Goal: Task Accomplishment & Management: Use online tool/utility

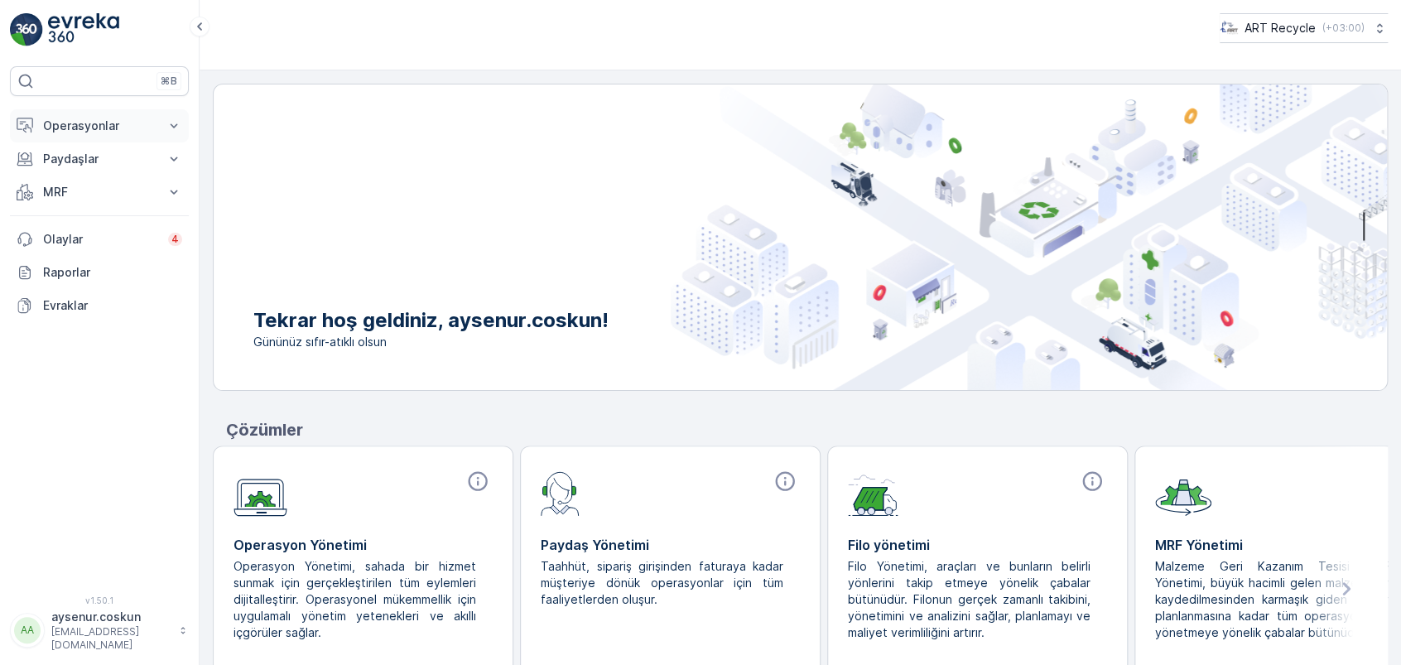
click at [109, 123] on p "Operasyonlar" at bounding box center [99, 126] width 113 height 17
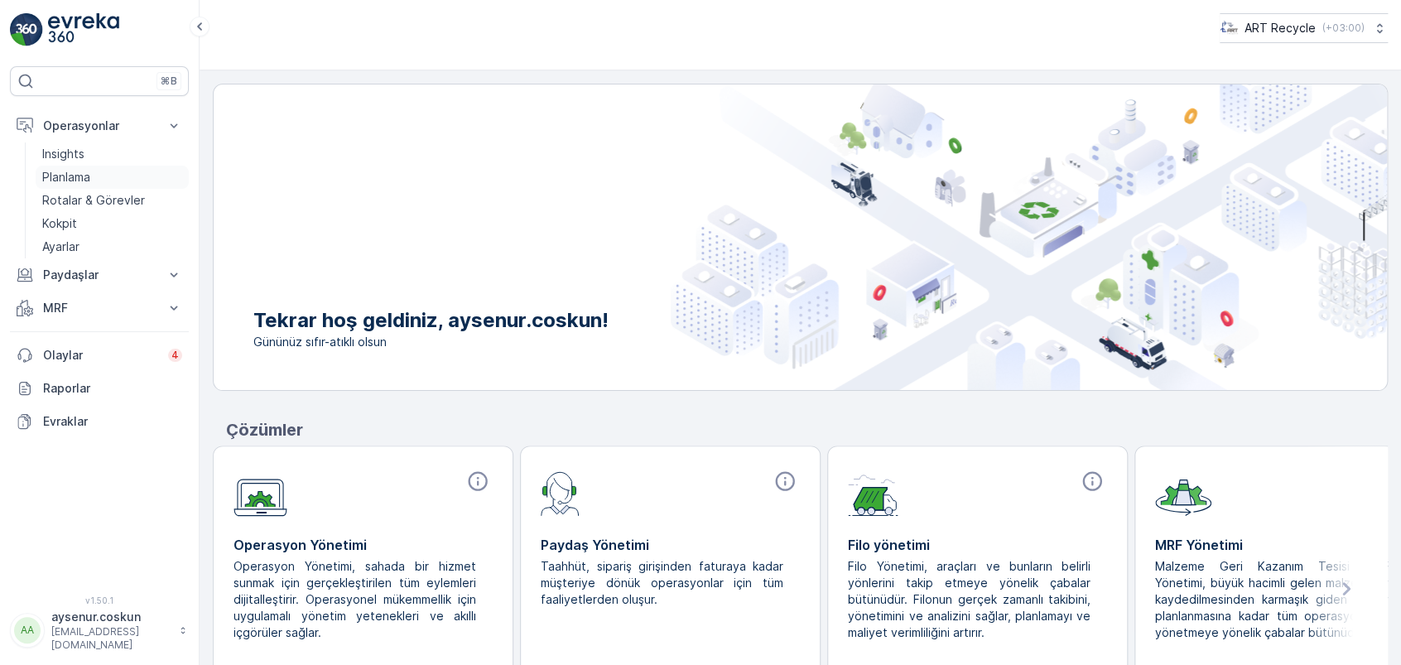
click at [86, 181] on p "Planlama" at bounding box center [66, 177] width 48 height 17
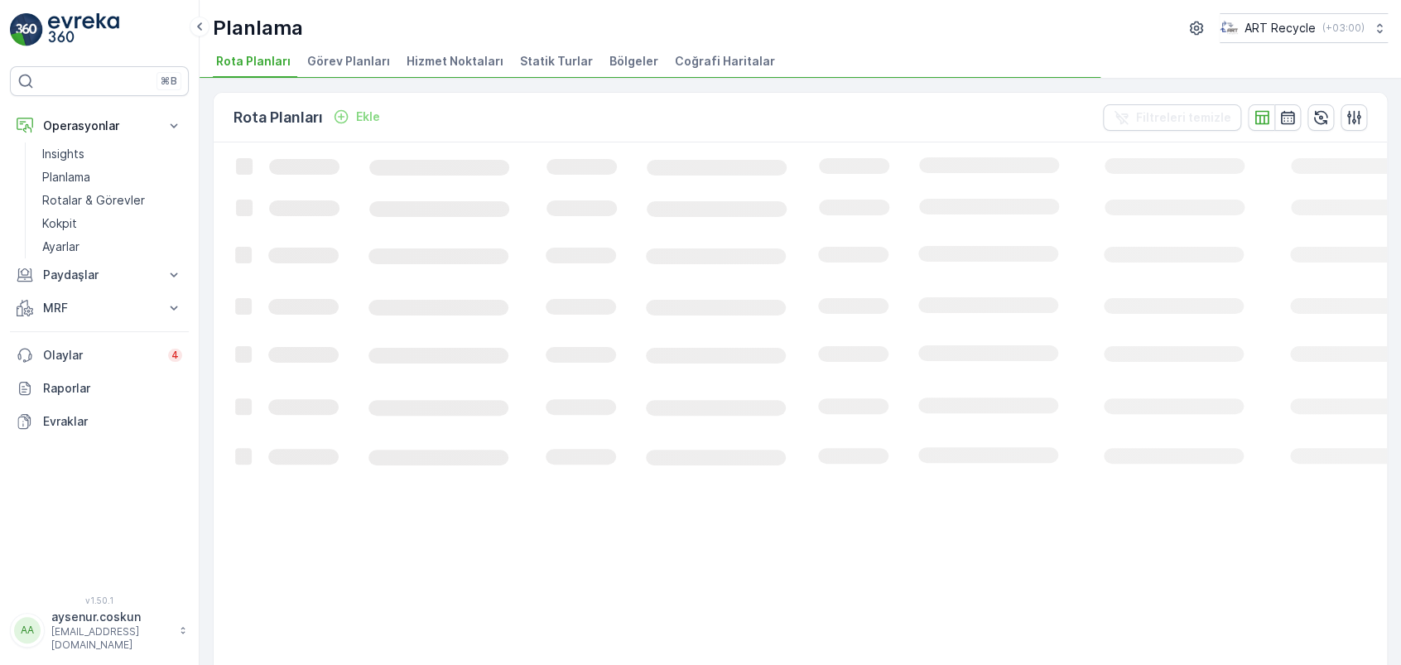
click at [465, 60] on span "Hizmet Noktaları" at bounding box center [455, 61] width 97 height 17
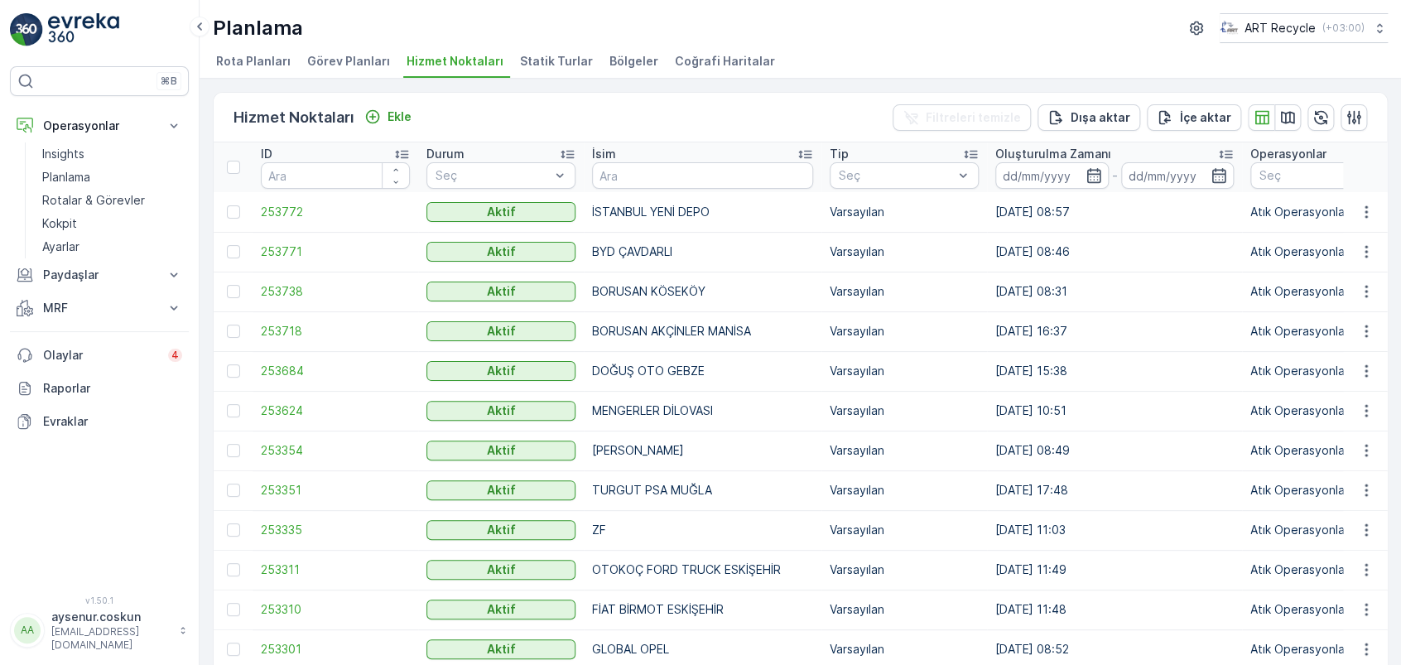
click at [661, 176] on input "text" at bounding box center [702, 175] width 221 height 26
type input "SONKAR"
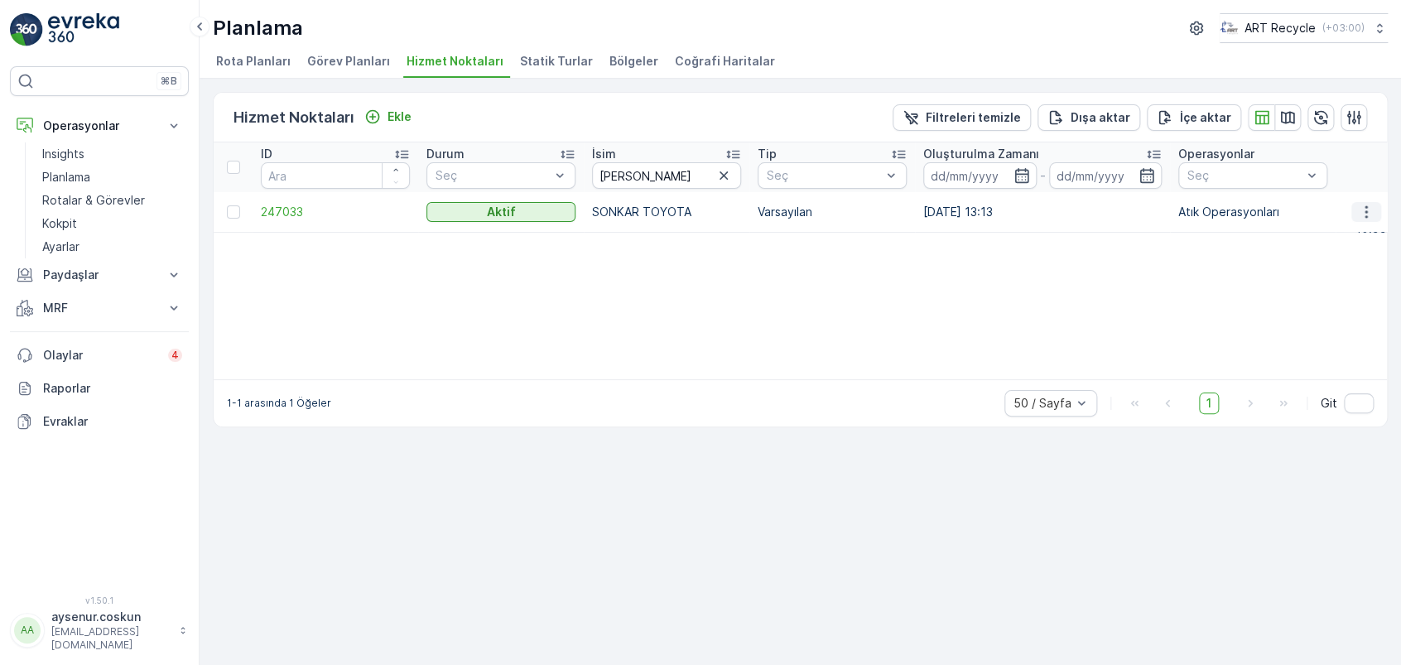
click at [1367, 217] on icon "button" at bounding box center [1366, 212] width 17 height 17
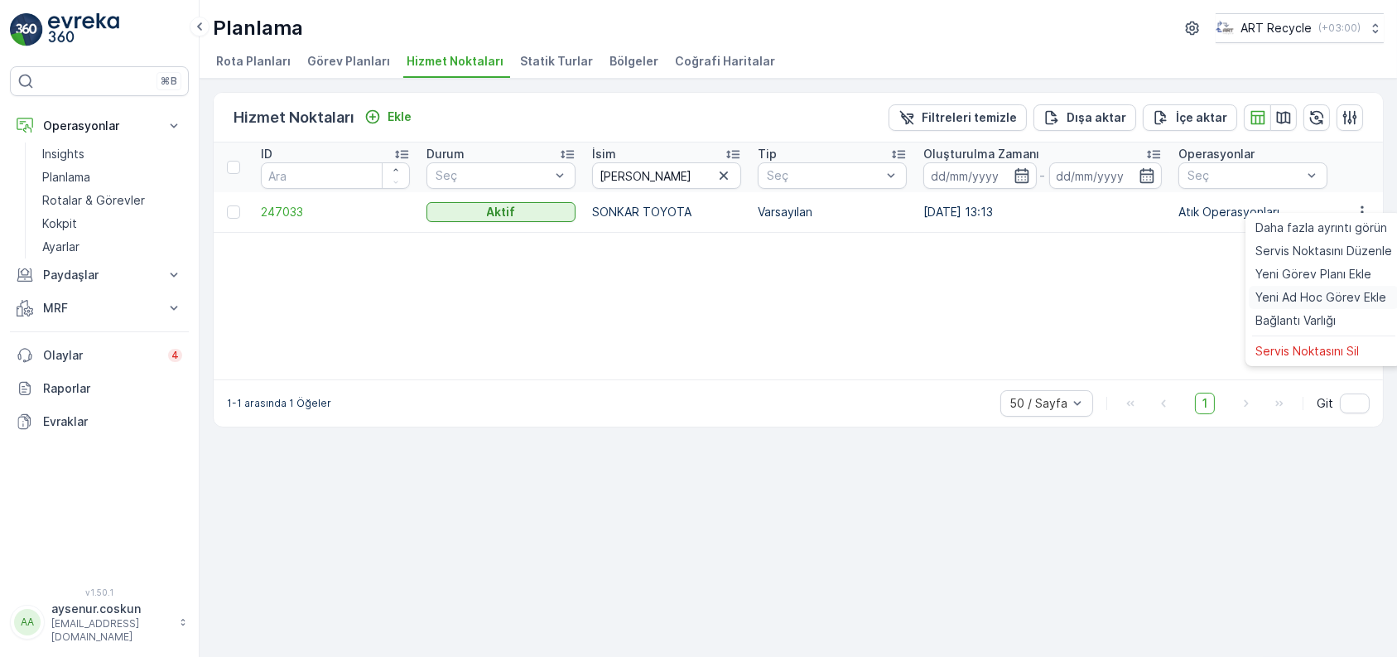
click at [1331, 306] on span "Yeni Ad Hoc Görev Ekle" at bounding box center [1320, 297] width 131 height 17
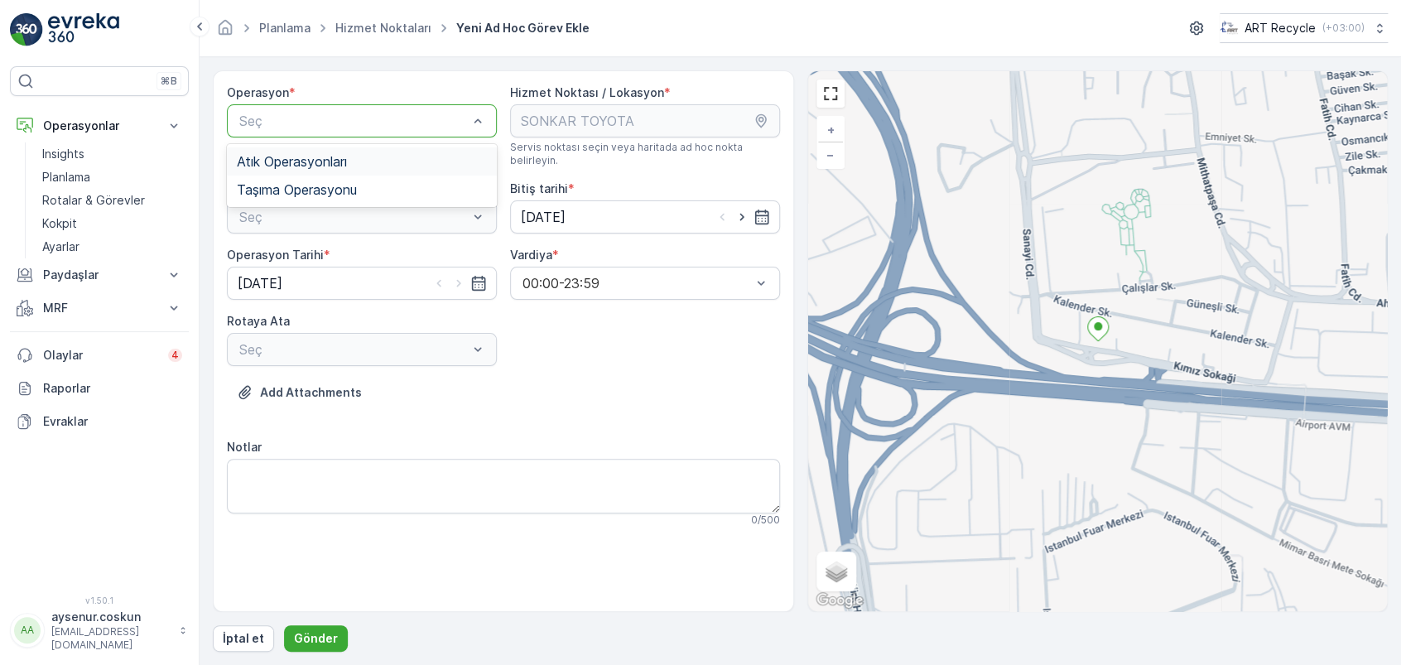
click at [314, 166] on span "Atık Operasyonları" at bounding box center [292, 161] width 110 height 15
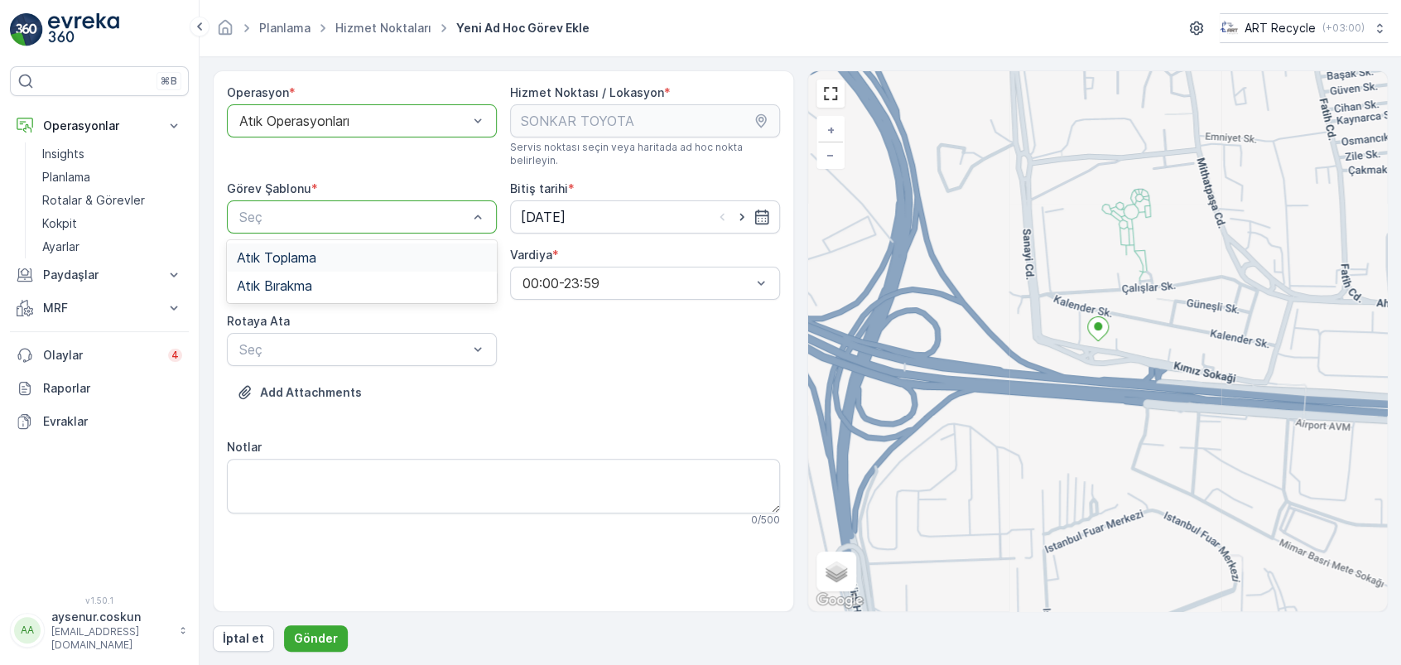
click at [285, 252] on span "Atık Toplama" at bounding box center [276, 257] width 79 height 15
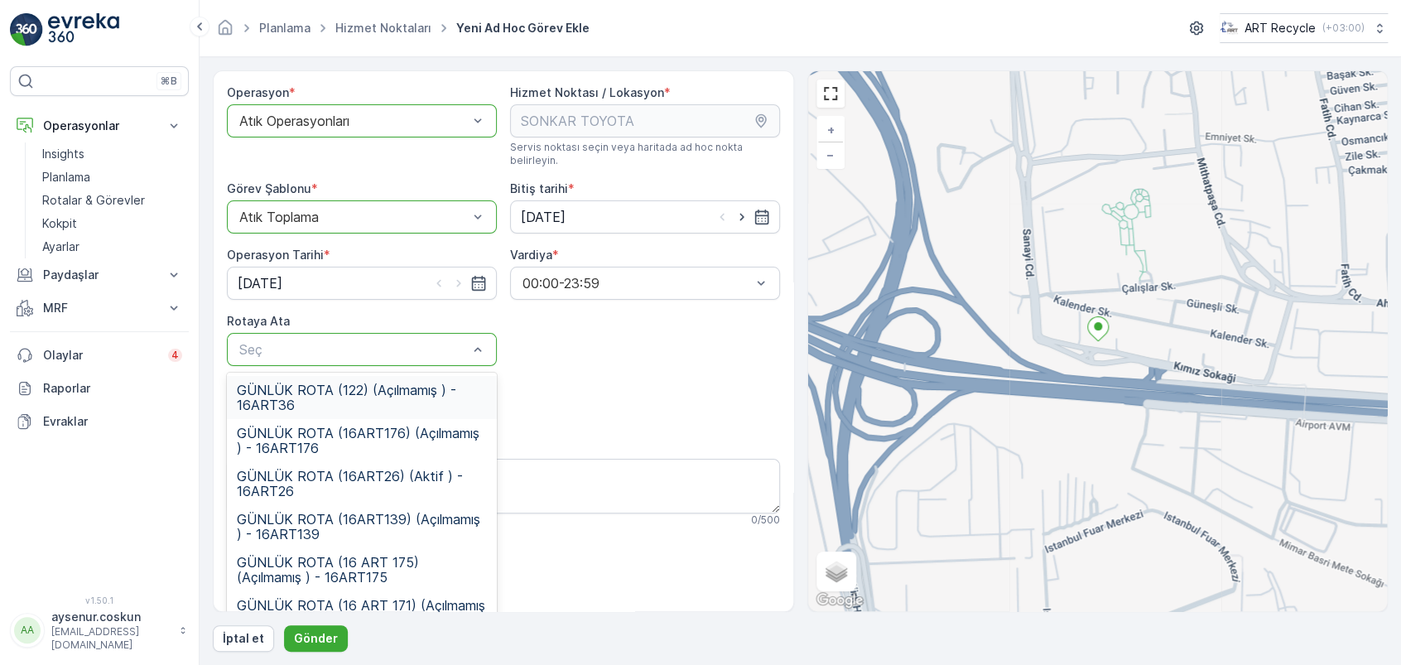
click at [372, 403] on span "GÜNLÜK ROTA (122) (Açılmamış ) - 16ART36" at bounding box center [362, 398] width 250 height 30
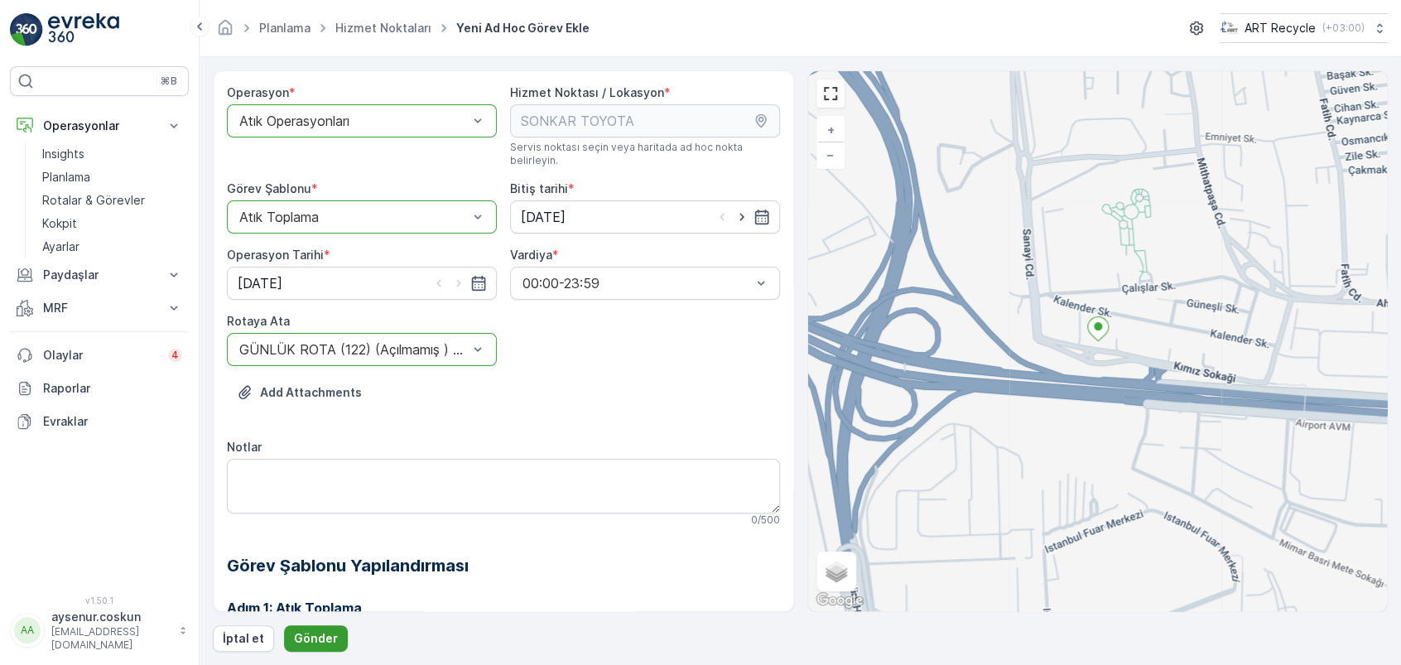
click at [307, 644] on p "Gönder" at bounding box center [316, 638] width 44 height 17
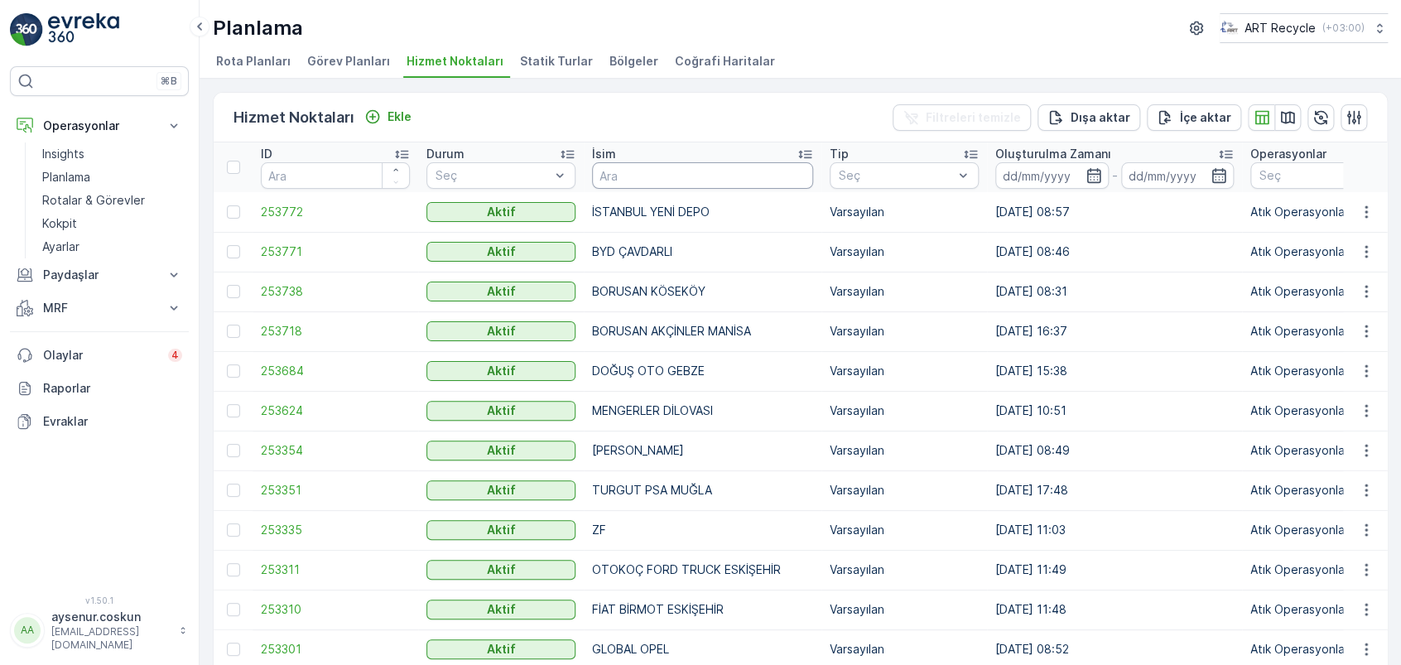
click at [621, 181] on input "text" at bounding box center [702, 175] width 221 height 26
type input "GERÇEK"
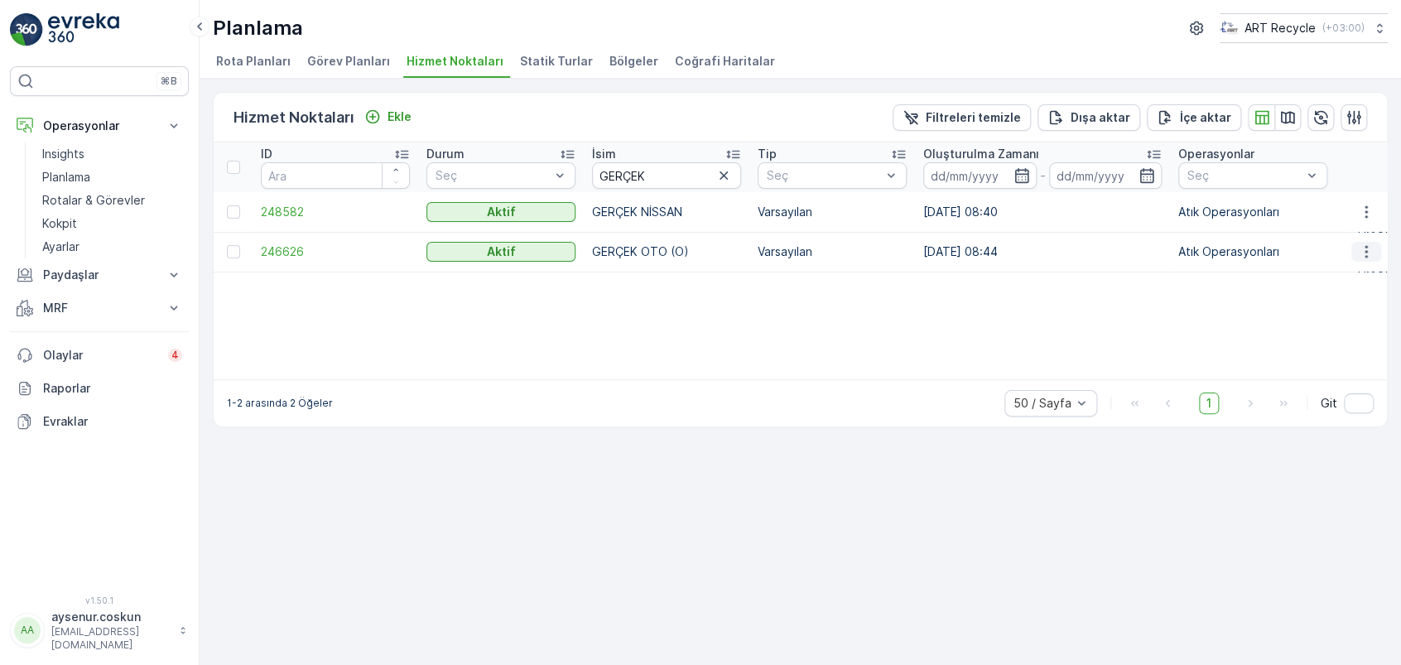
click at [1365, 246] on icon "button" at bounding box center [1366, 252] width 2 height 12
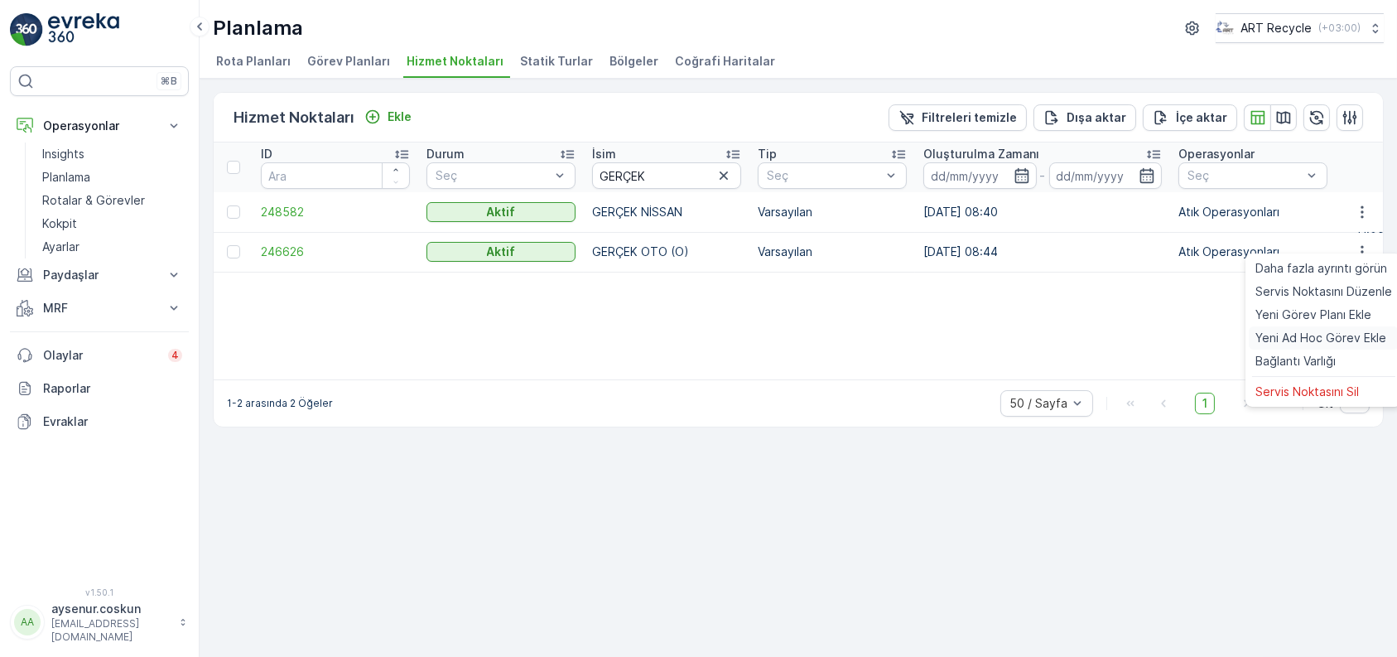
click at [1320, 342] on span "Yeni Ad Hoc Görev Ekle" at bounding box center [1320, 338] width 131 height 17
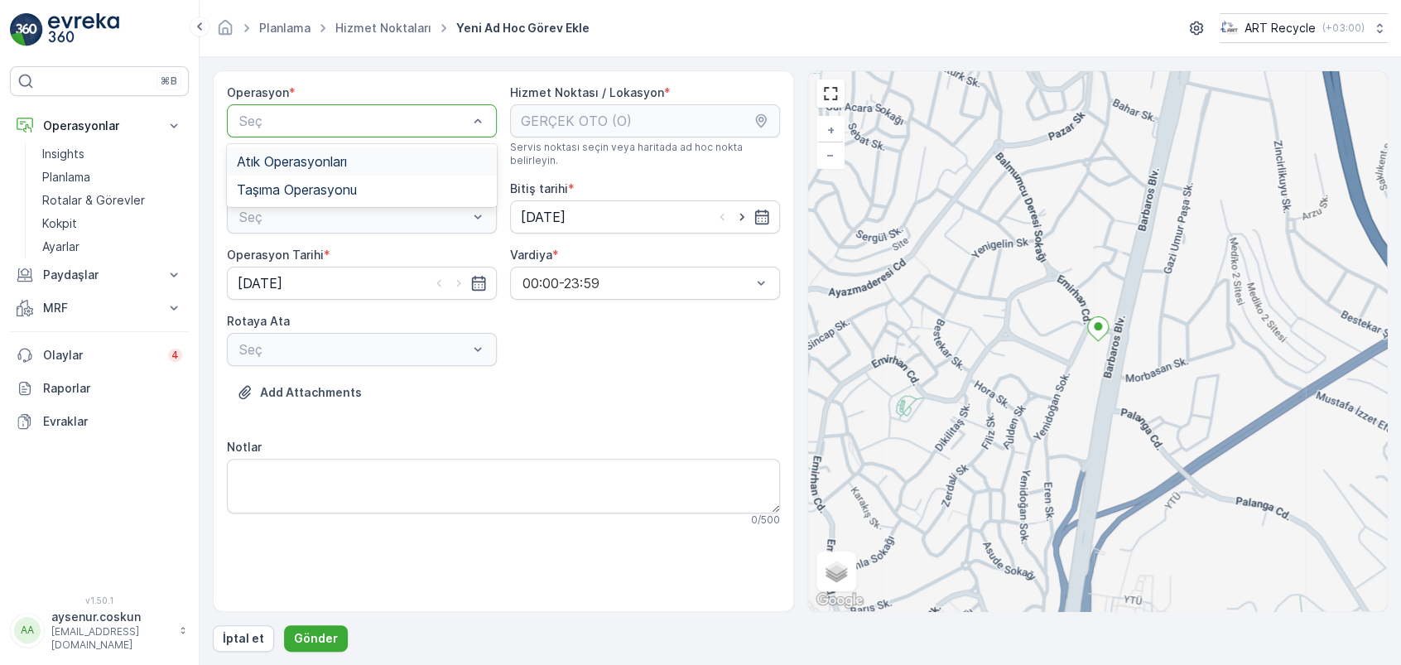
click at [315, 154] on span "Atık Operasyonları" at bounding box center [292, 161] width 110 height 15
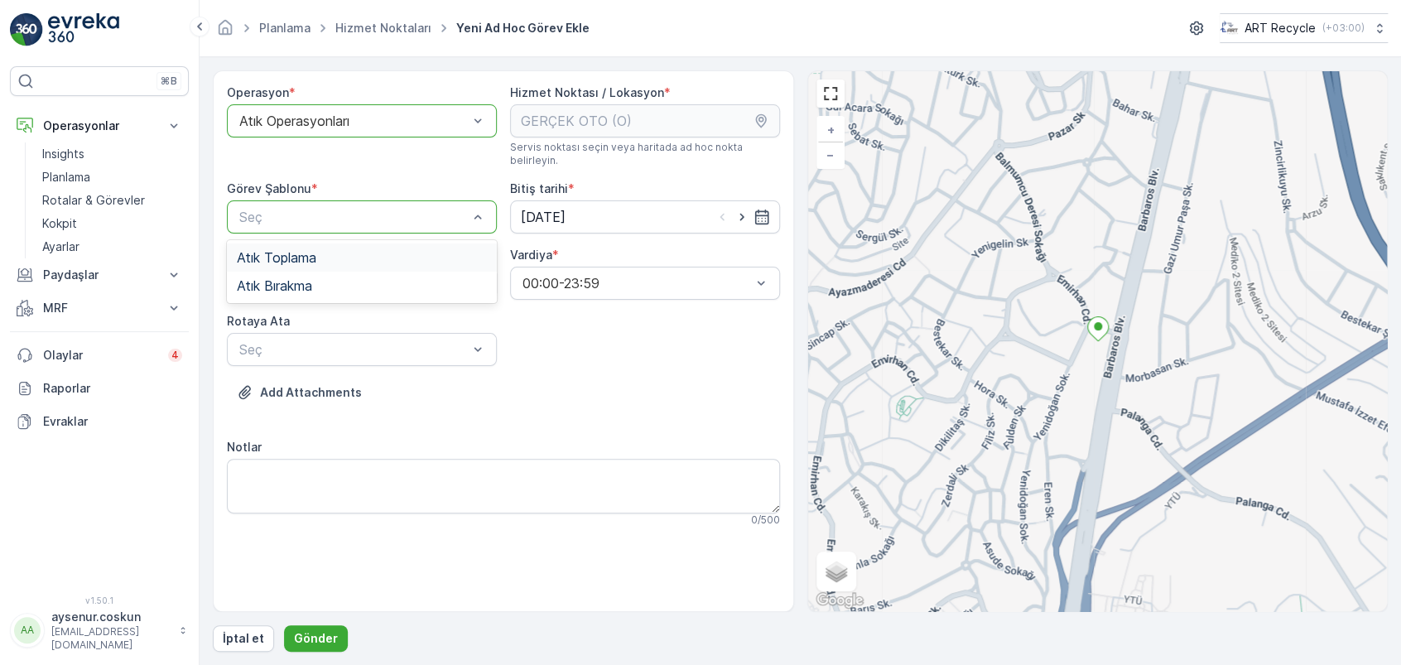
click at [304, 252] on span "Atık Toplama" at bounding box center [276, 257] width 79 height 15
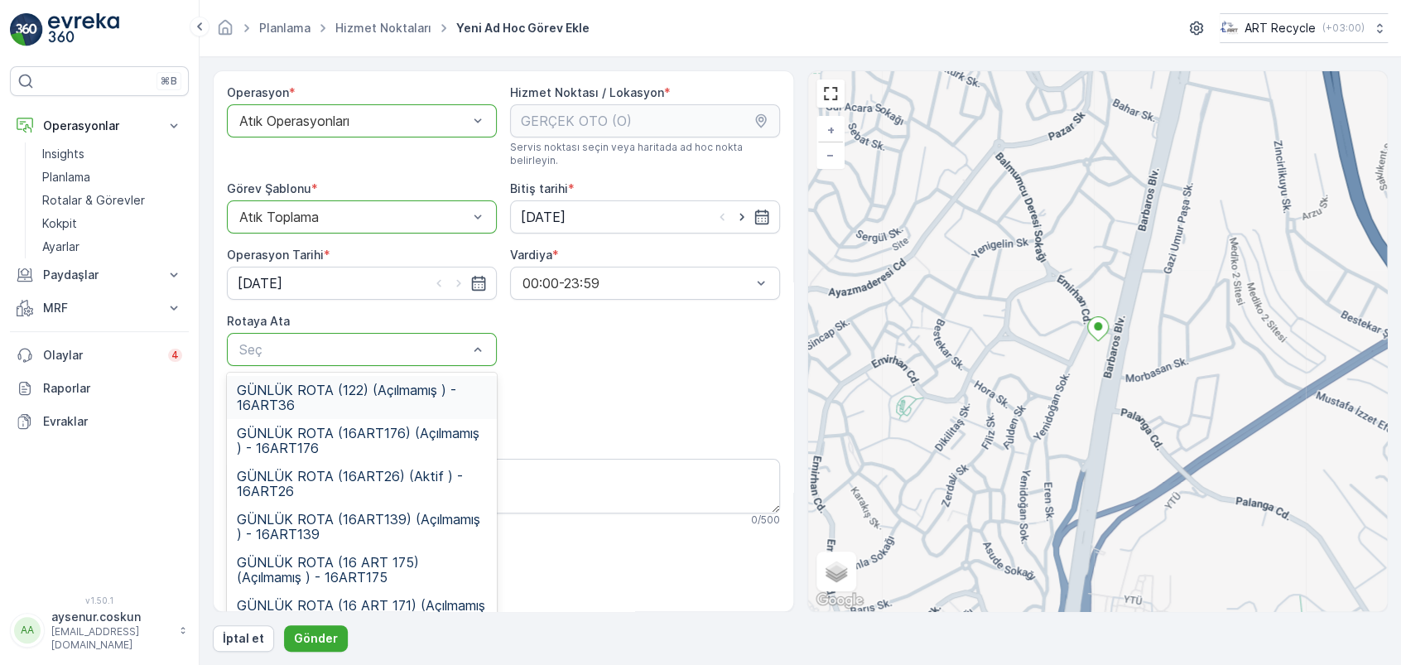
click at [323, 390] on span "GÜNLÜK ROTA (122) (Açılmamış ) - 16ART36" at bounding box center [362, 398] width 250 height 30
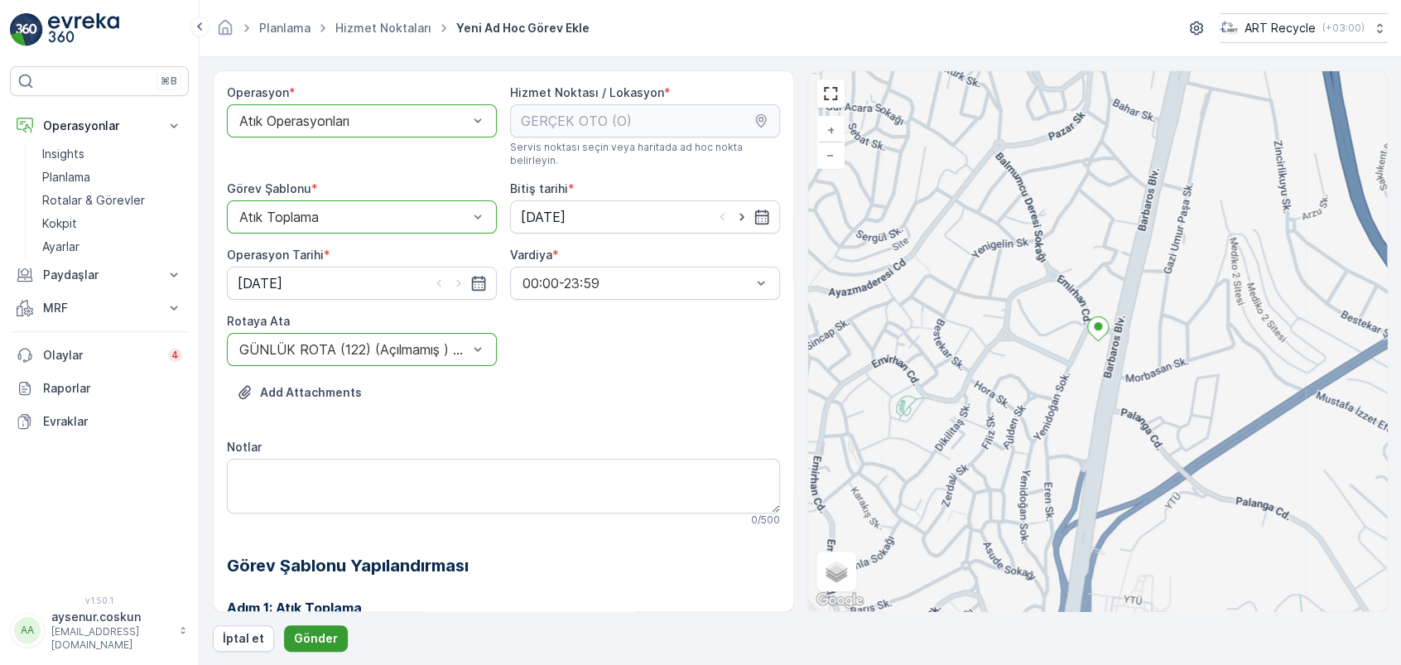
click at [316, 628] on button "Gönder" at bounding box center [316, 638] width 64 height 26
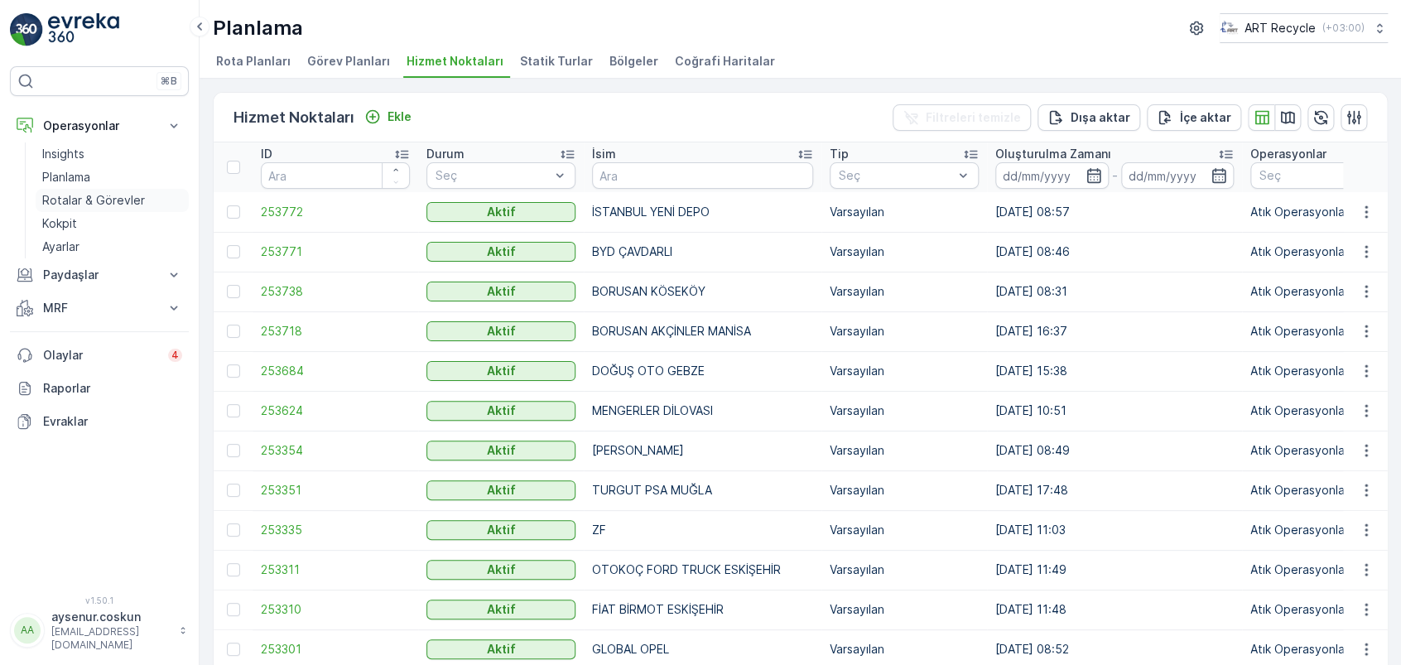
click at [86, 195] on p "Rotalar & Görevler" at bounding box center [93, 200] width 103 height 17
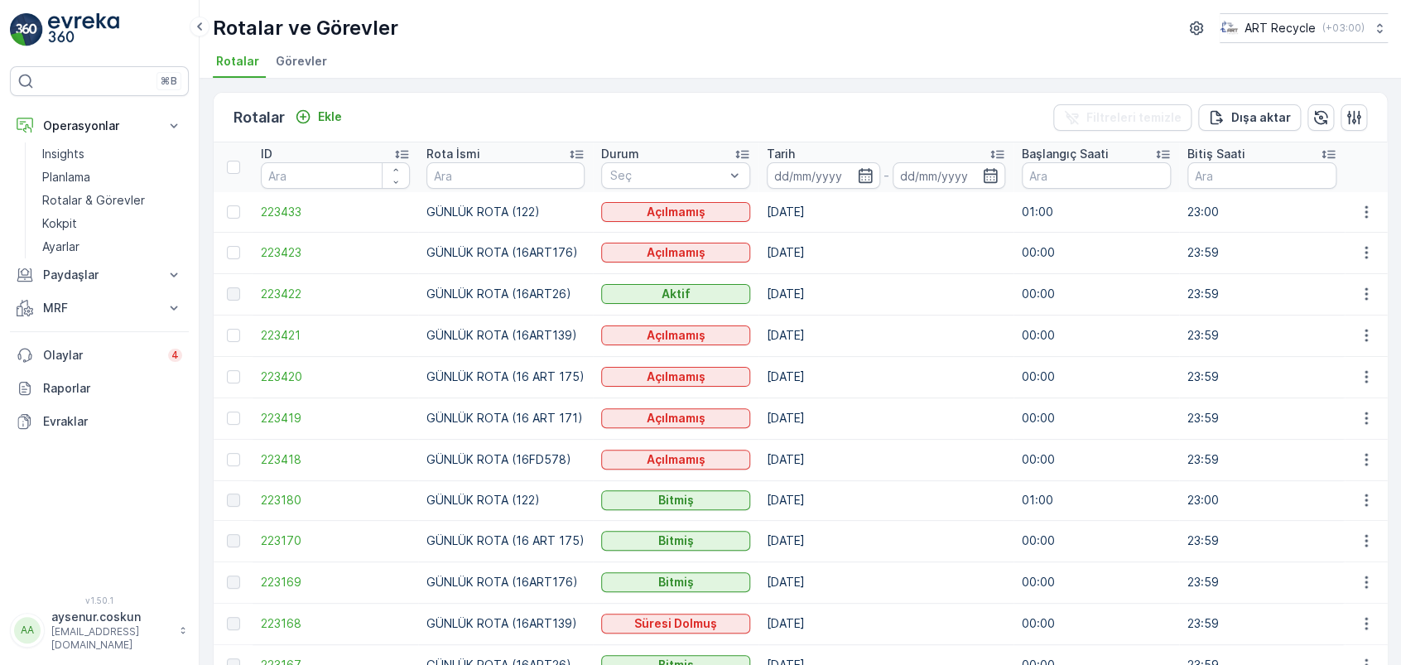
click at [303, 64] on span "Görevler" at bounding box center [301, 61] width 51 height 17
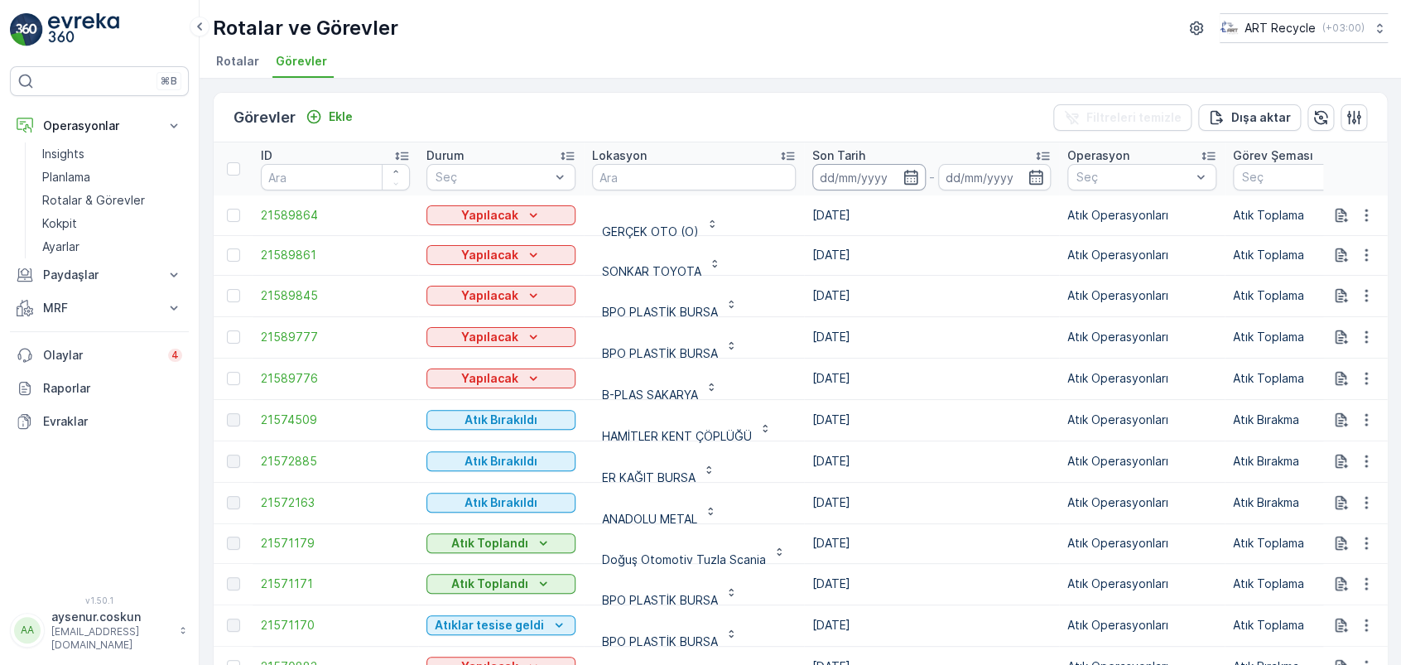
click at [864, 174] on input at bounding box center [868, 177] width 113 height 26
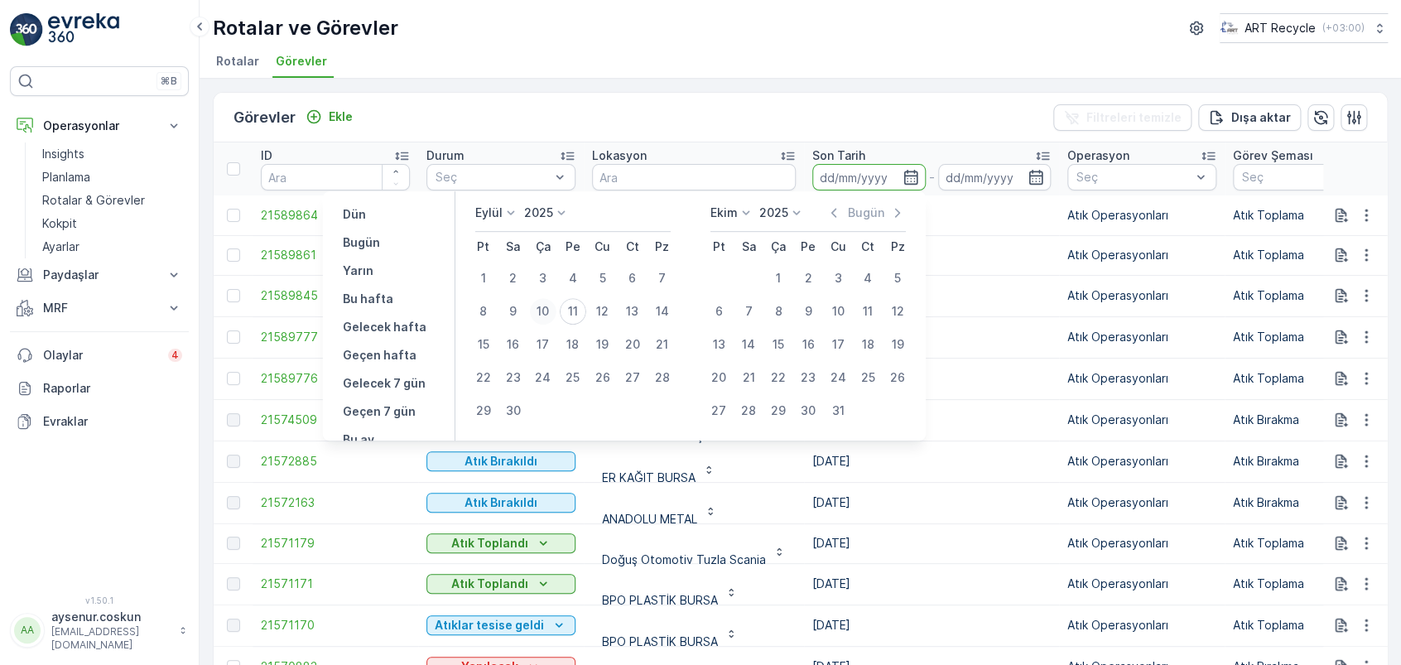
click at [545, 315] on div "10" at bounding box center [543, 311] width 26 height 26
type input "10.09.2025"
click at [545, 315] on div "10" at bounding box center [543, 311] width 26 height 26
type input "10.09.2025"
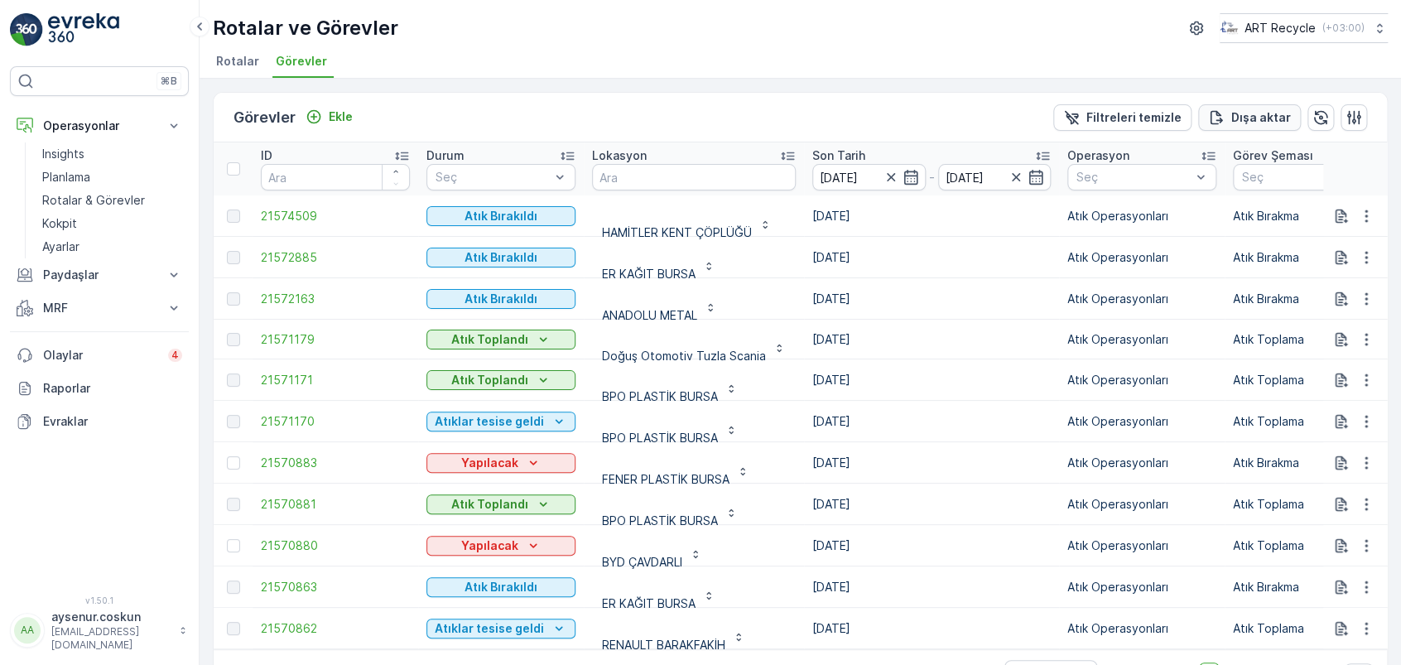
click at [1261, 125] on button "Dışa aktar" at bounding box center [1249, 117] width 103 height 26
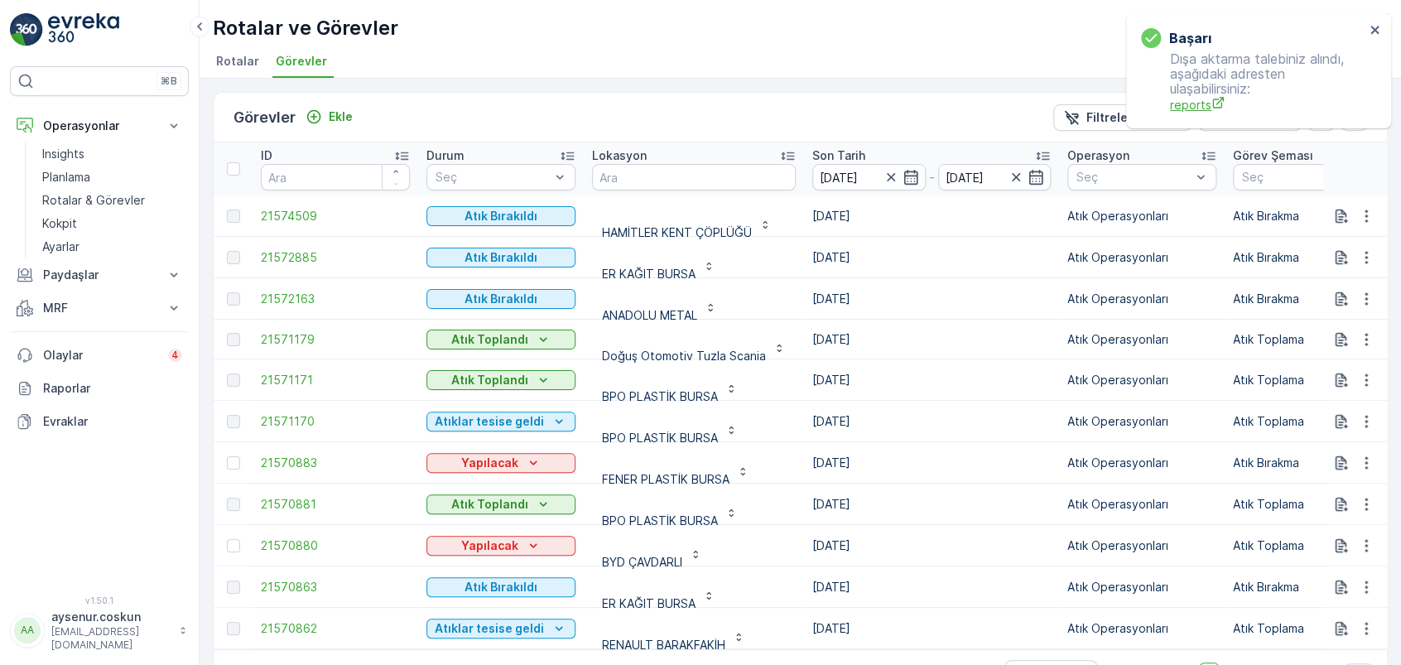
click at [1207, 101] on span "reports" at bounding box center [1267, 104] width 195 height 17
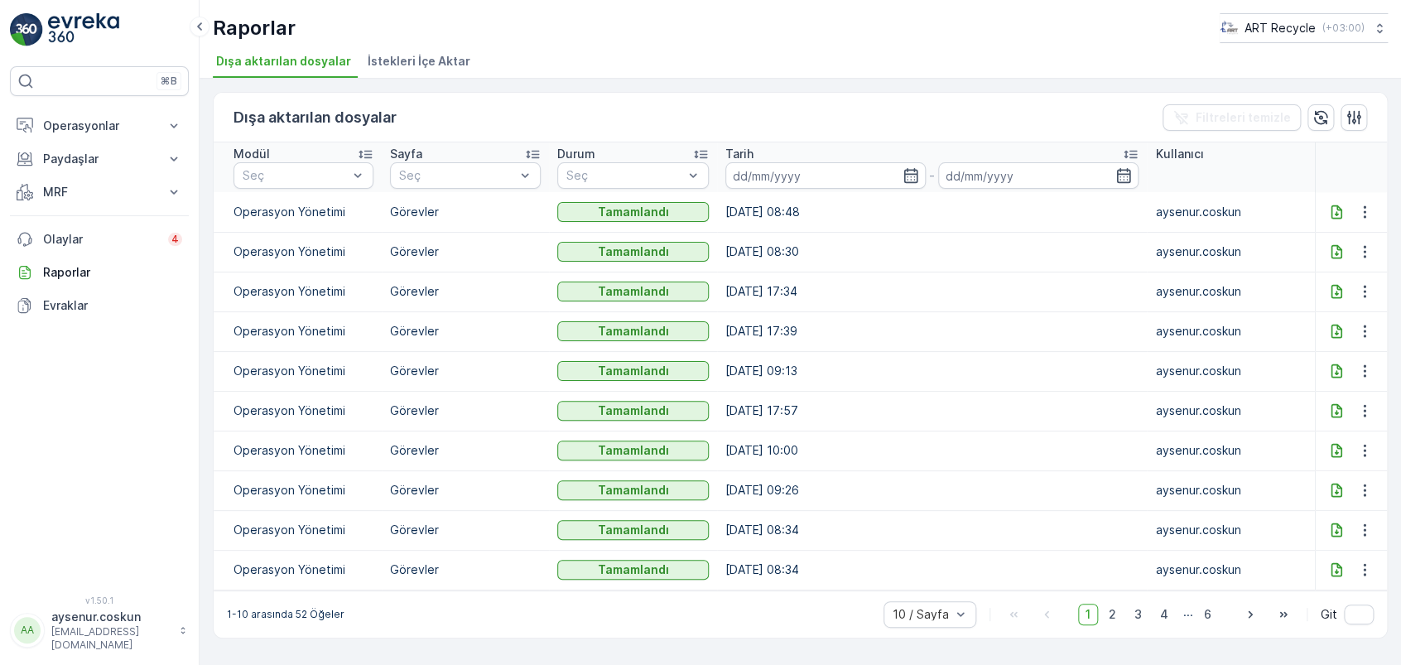
click at [1328, 214] on icon at bounding box center [1336, 212] width 17 height 17
click at [132, 139] on button "Operasyonlar" at bounding box center [99, 125] width 179 height 33
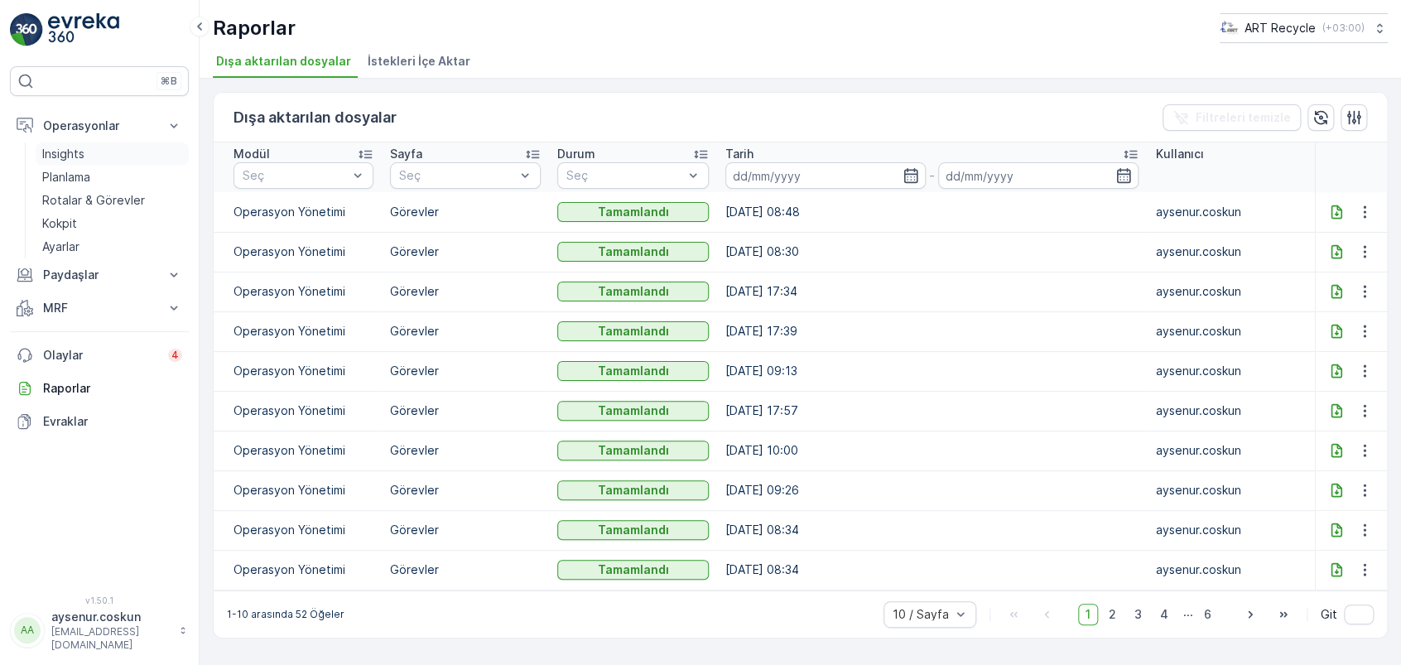
click at [128, 152] on link "Insights" at bounding box center [112, 153] width 153 height 23
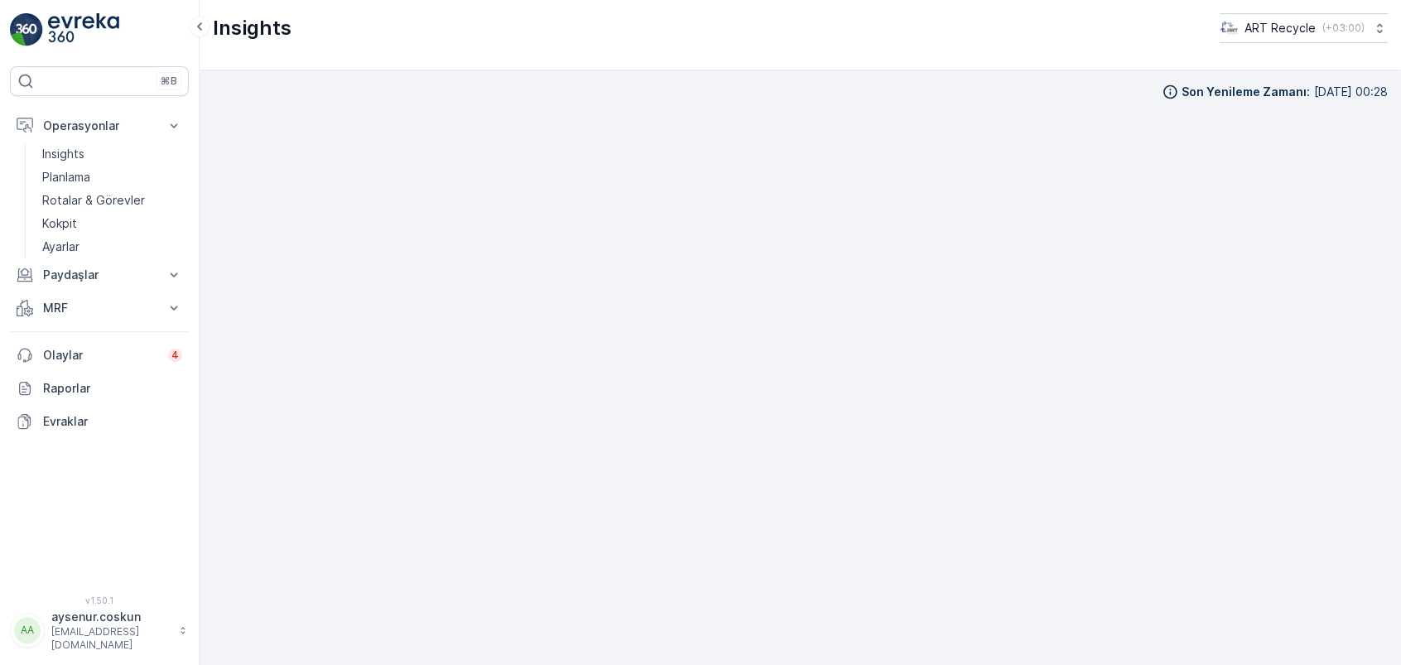
scroll to position [16, 0]
